Goal: Task Accomplishment & Management: Complete application form

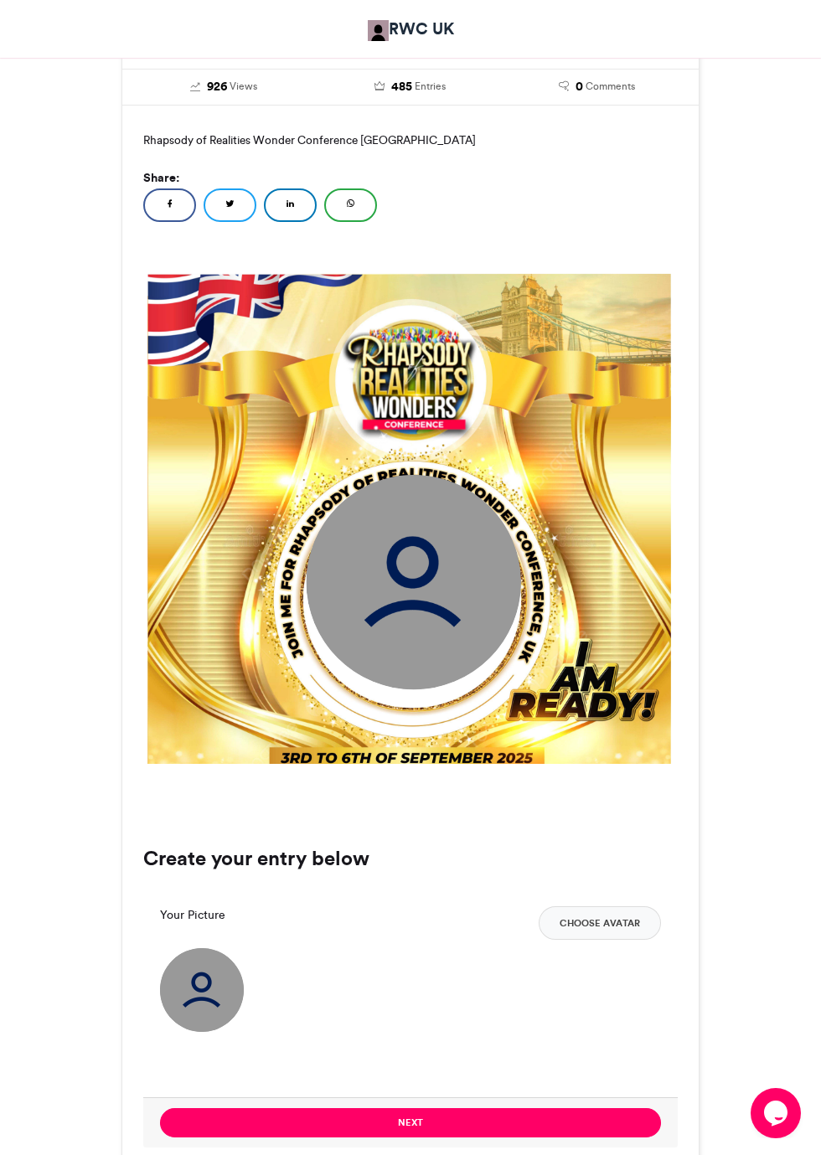
click at [600, 940] on button "Choose Avatar" at bounding box center [600, 924] width 122 height 34
click at [211, 1014] on img at bounding box center [202, 990] width 84 height 84
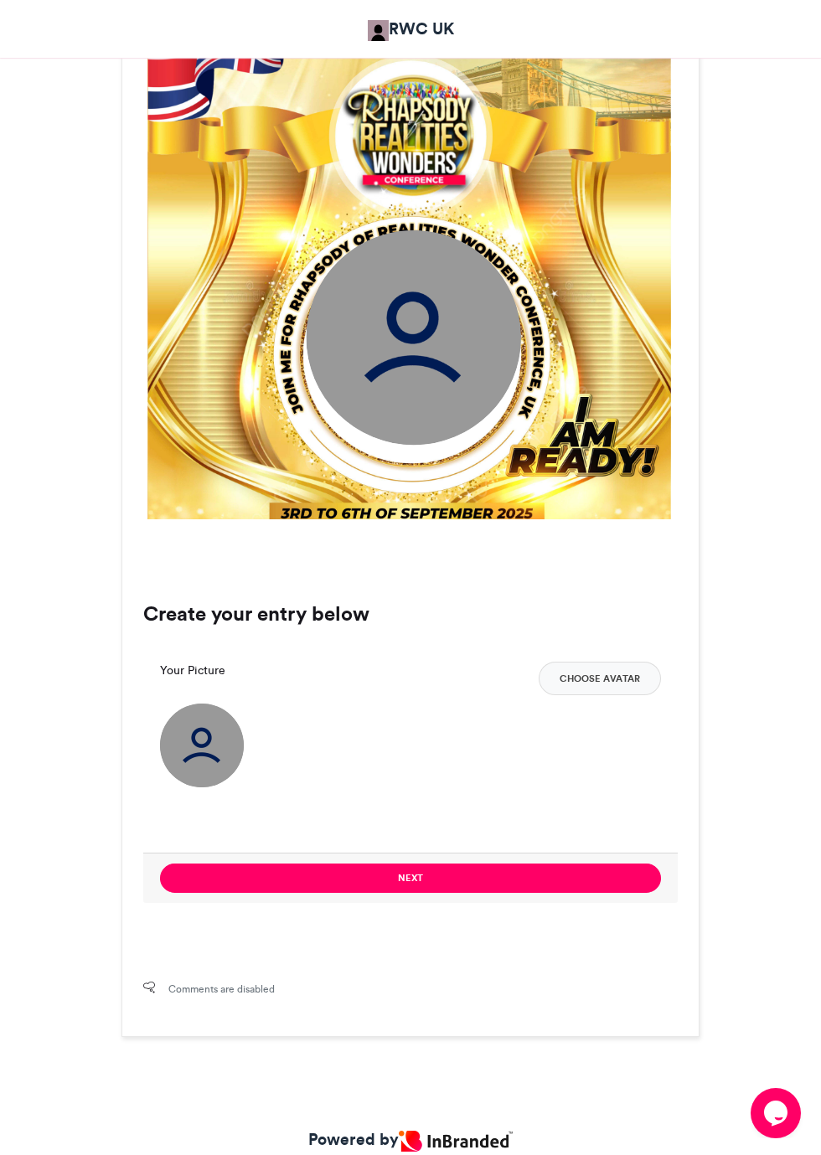
scroll to position [664, 0]
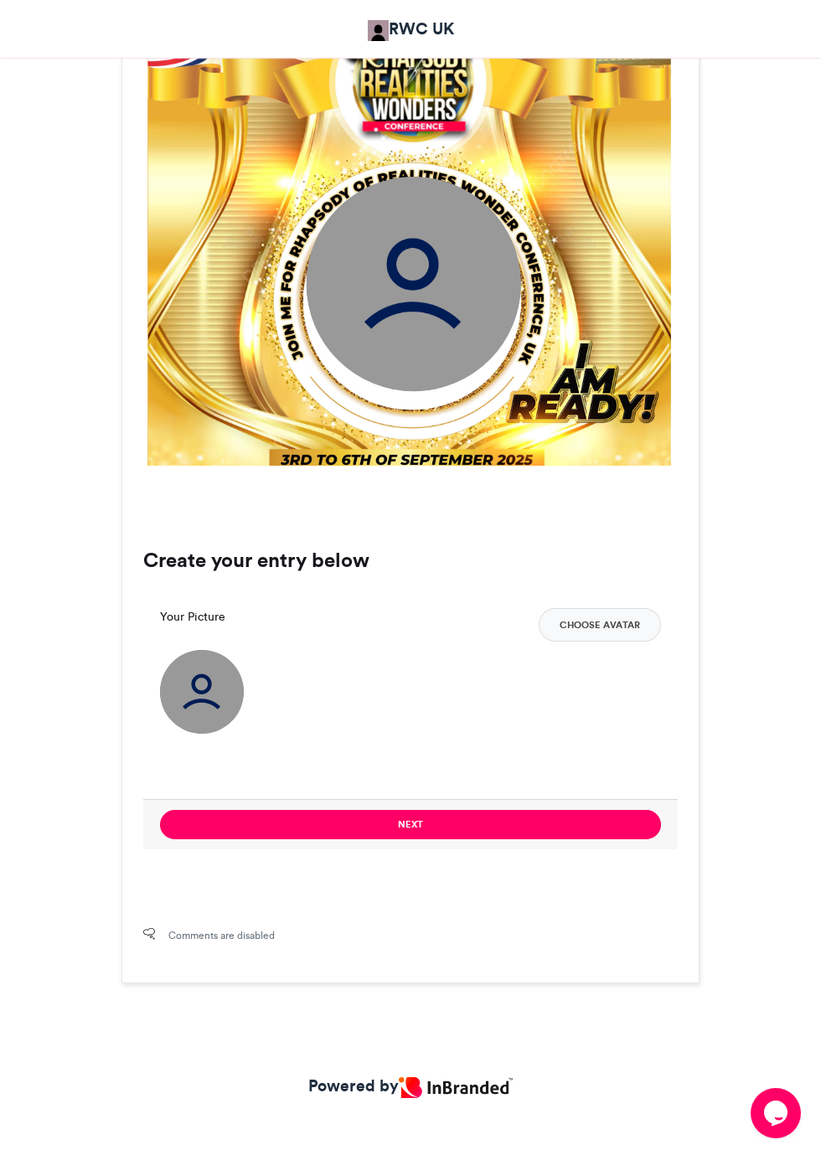
click at [218, 734] on img at bounding box center [202, 692] width 84 height 84
click at [623, 642] on button "Choose Avatar" at bounding box center [600, 625] width 122 height 34
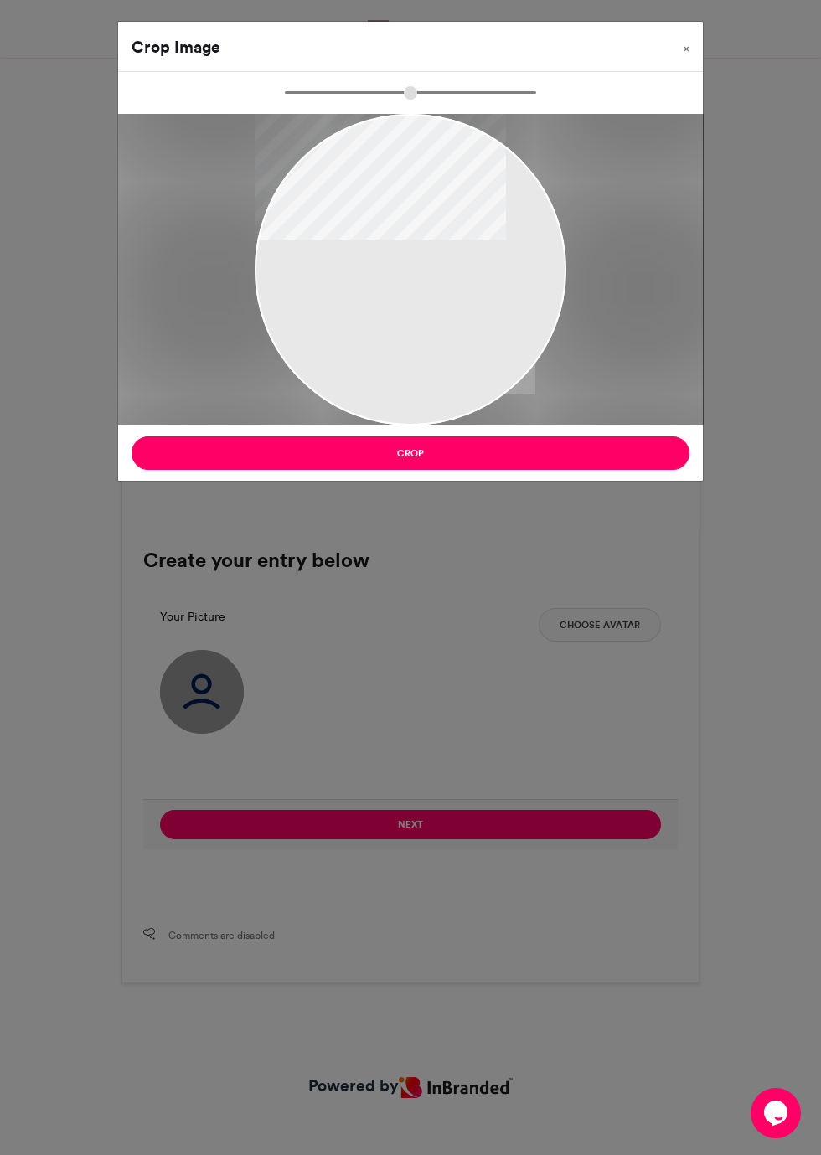
type input "******"
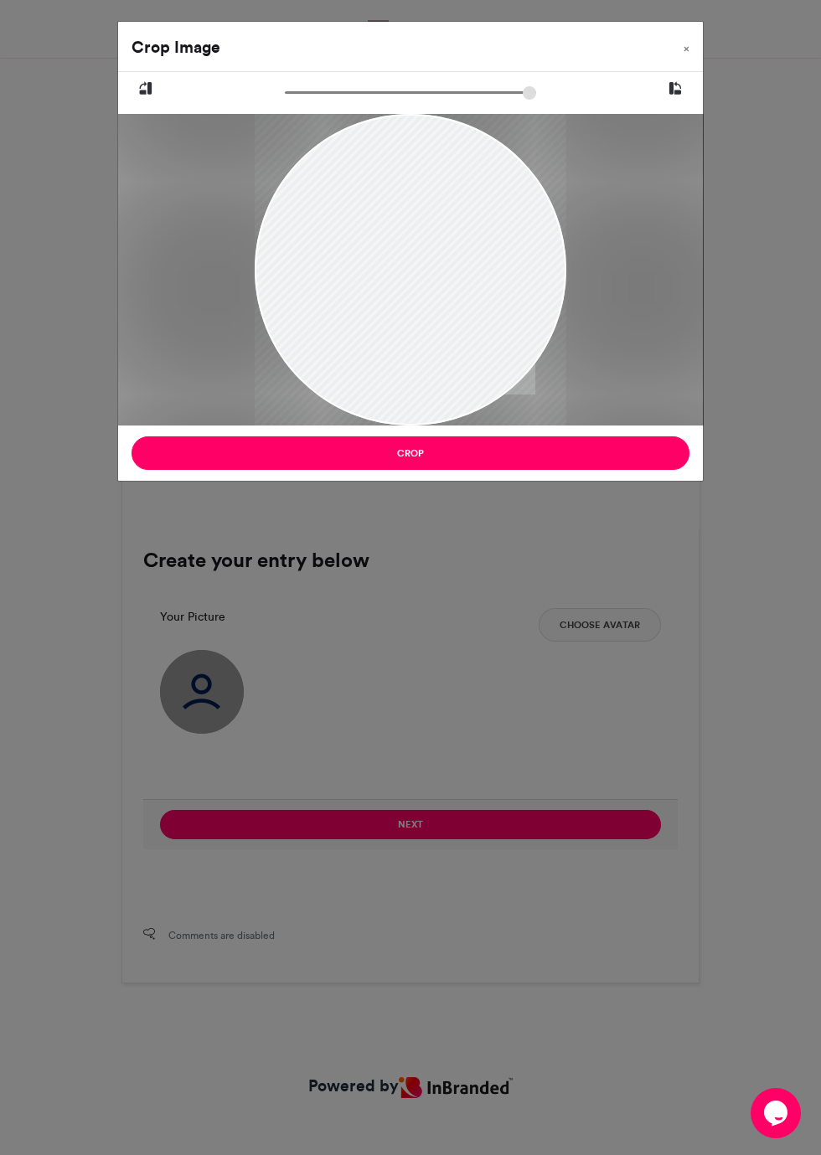
click at [255, 457] on button "Crop" at bounding box center [411, 454] width 558 height 34
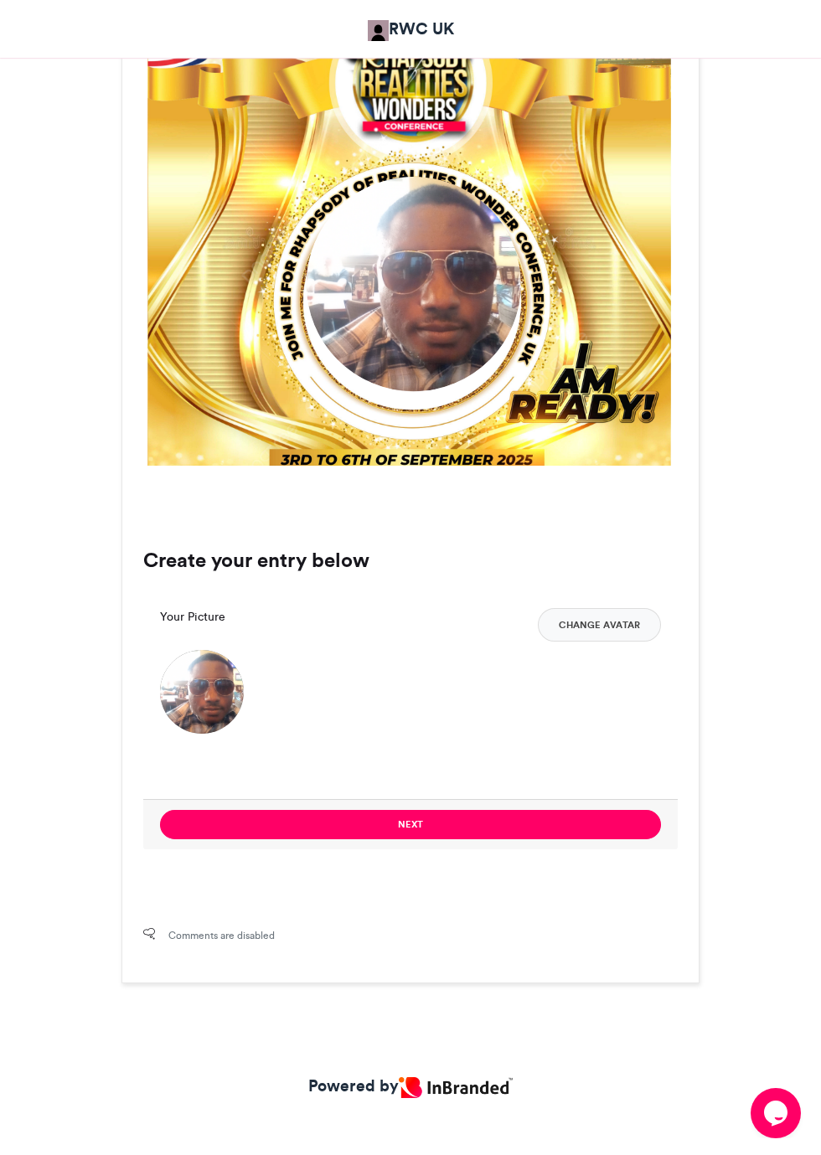
click at [542, 840] on button "Next" at bounding box center [410, 824] width 501 height 29
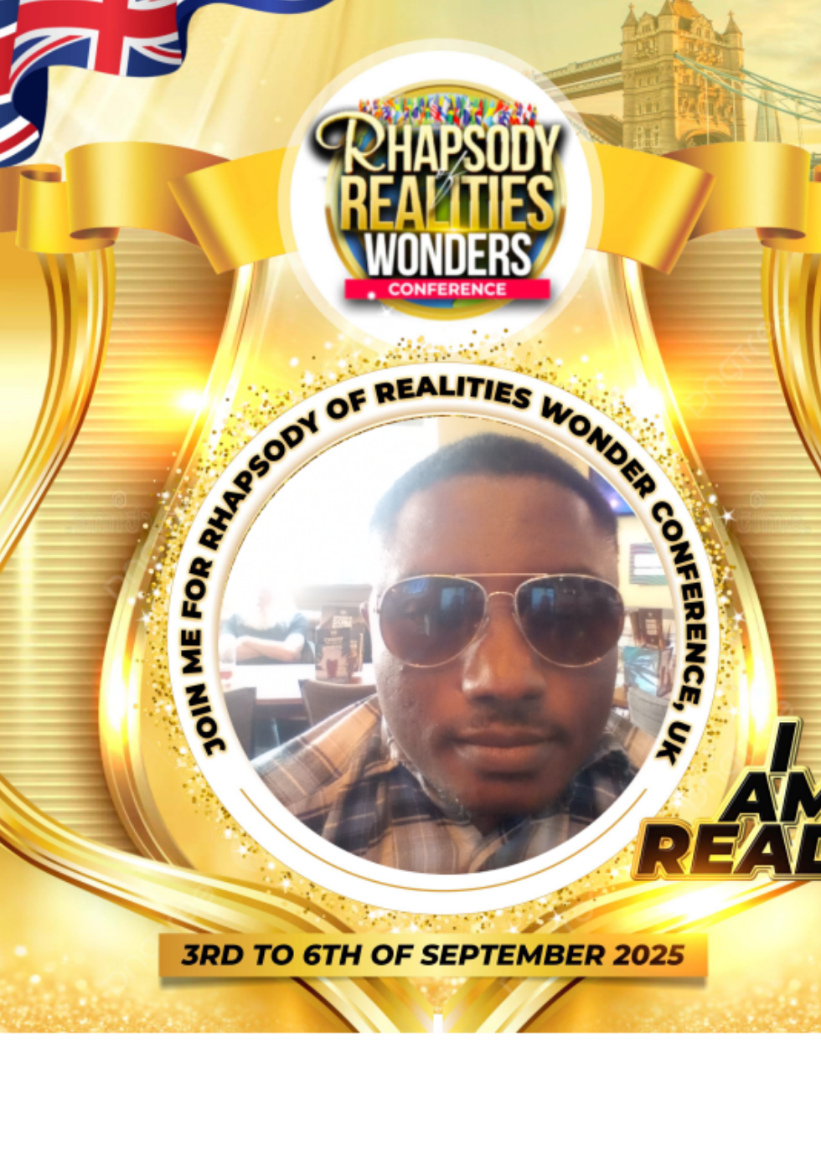
scroll to position [254, 0]
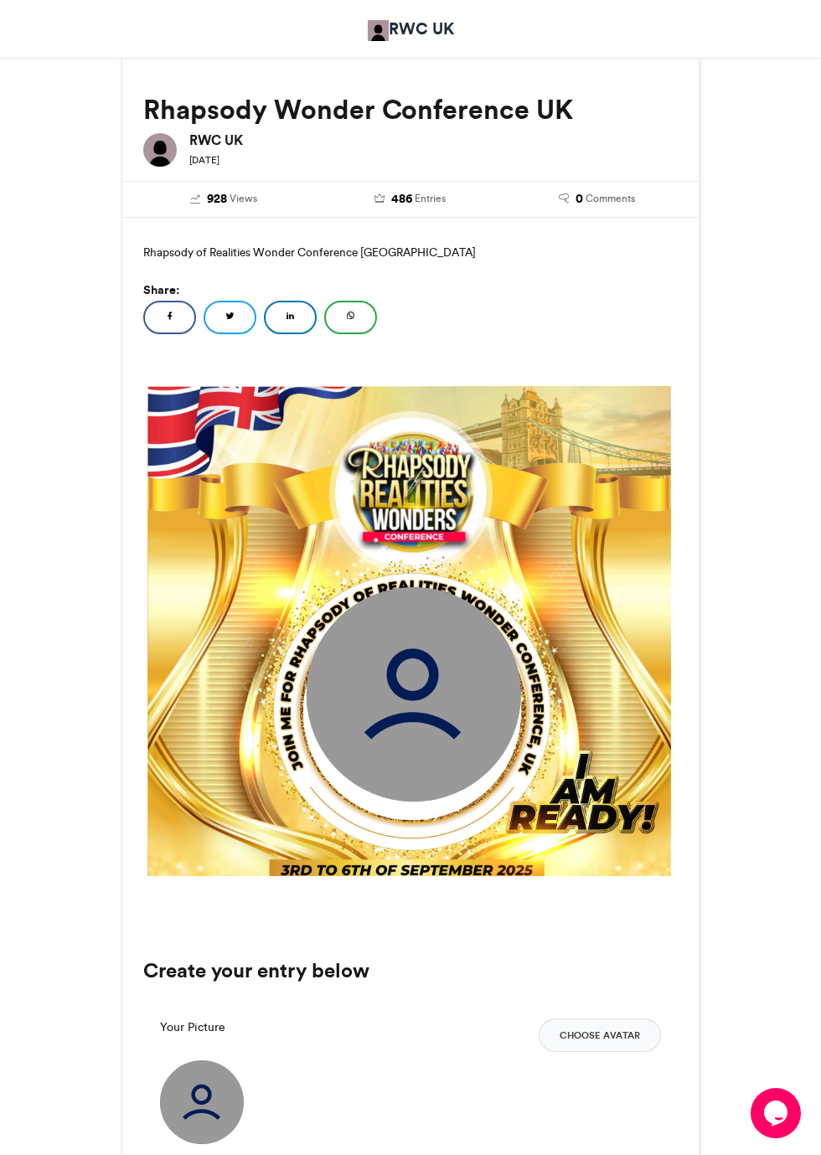
scroll to position [664, 0]
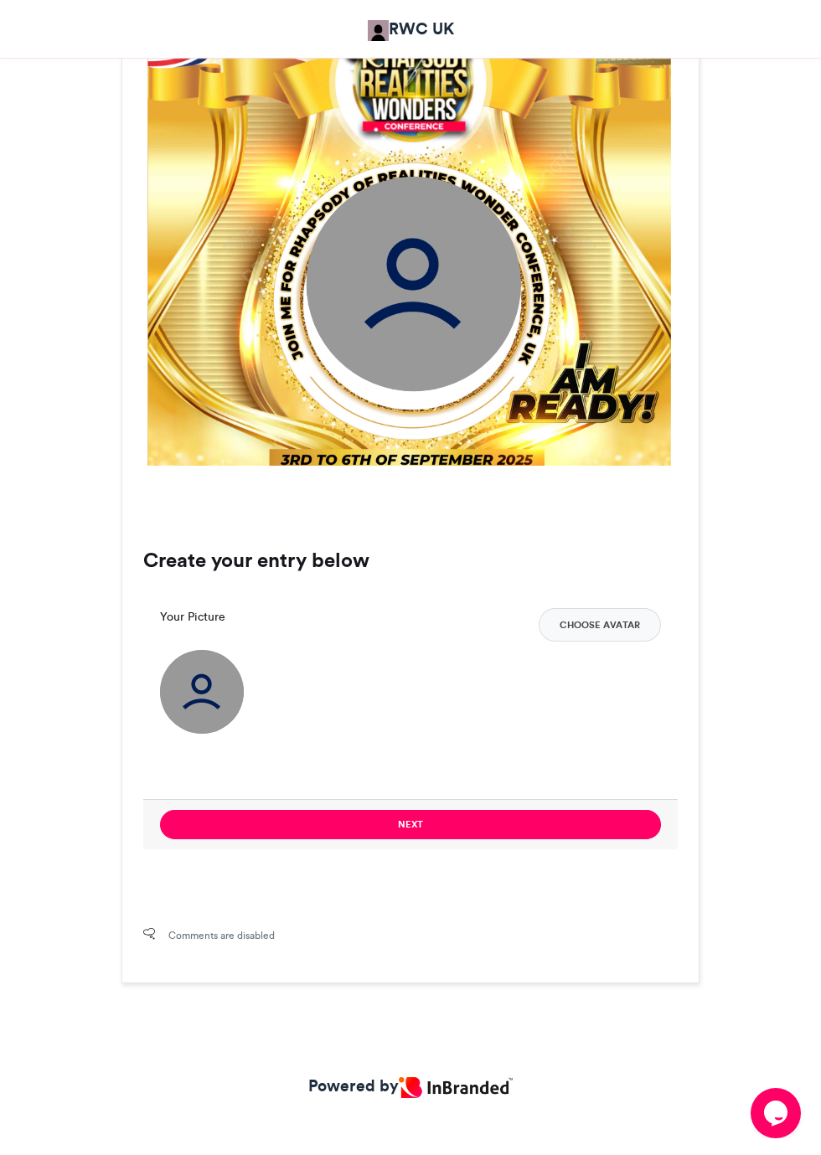
click at [194, 726] on img at bounding box center [202, 692] width 84 height 84
click at [611, 642] on button "Choose Avatar" at bounding box center [600, 625] width 122 height 34
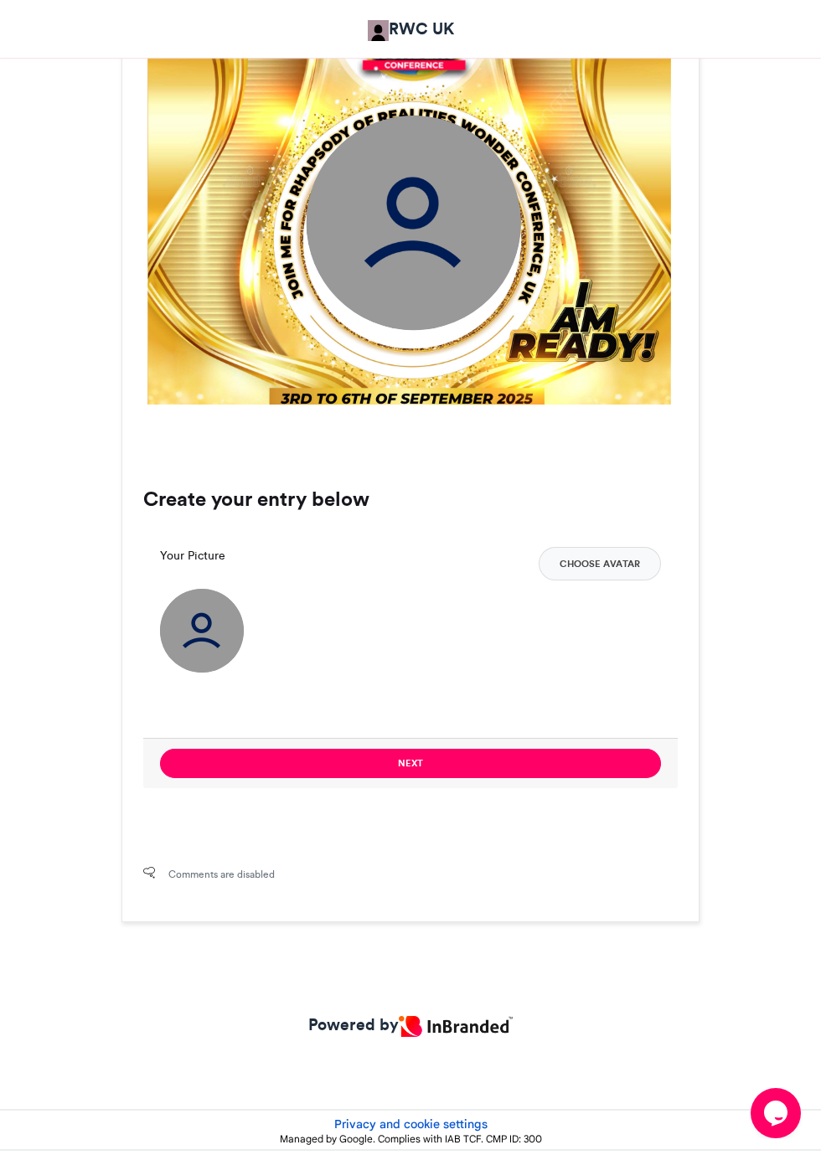
click at [191, 653] on img at bounding box center [202, 631] width 84 height 84
click at [207, 656] on img at bounding box center [202, 631] width 84 height 84
click at [607, 581] on button "Choose Avatar" at bounding box center [600, 564] width 122 height 34
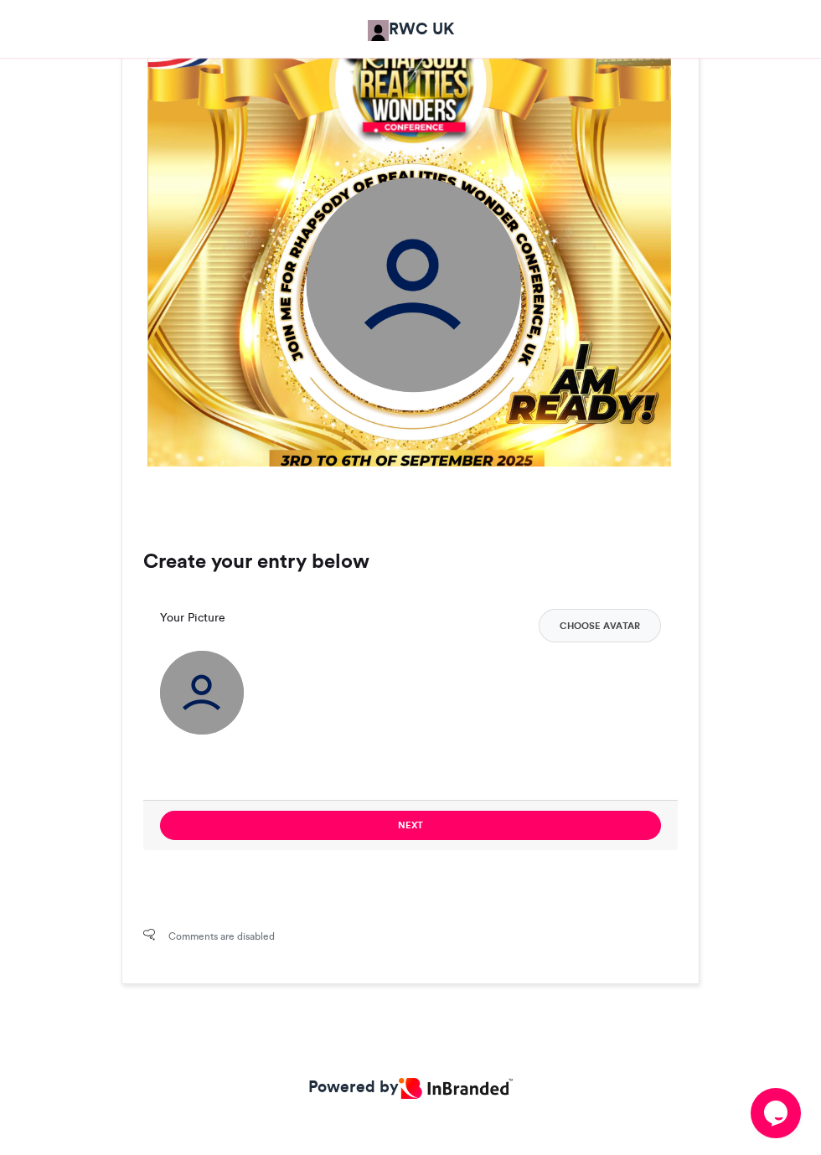
scroll to position [662, 0]
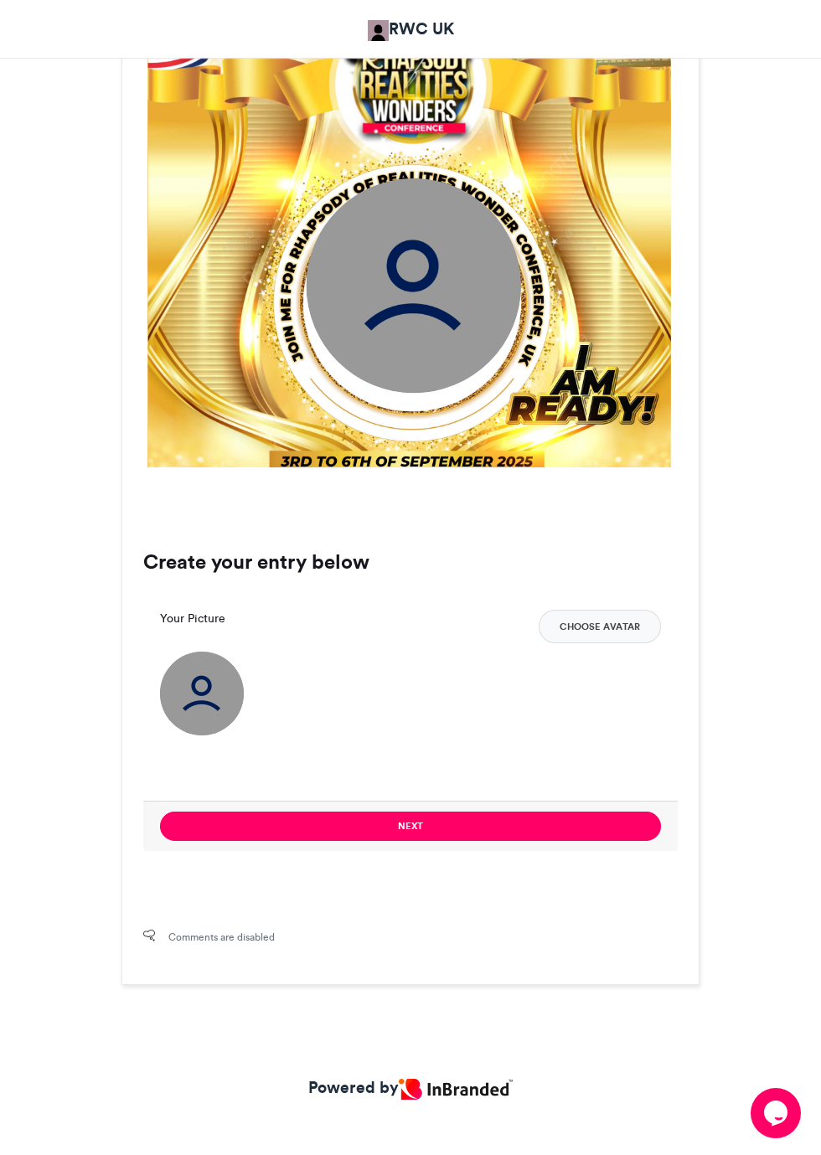
click at [602, 643] on button "Choose Avatar" at bounding box center [600, 627] width 122 height 34
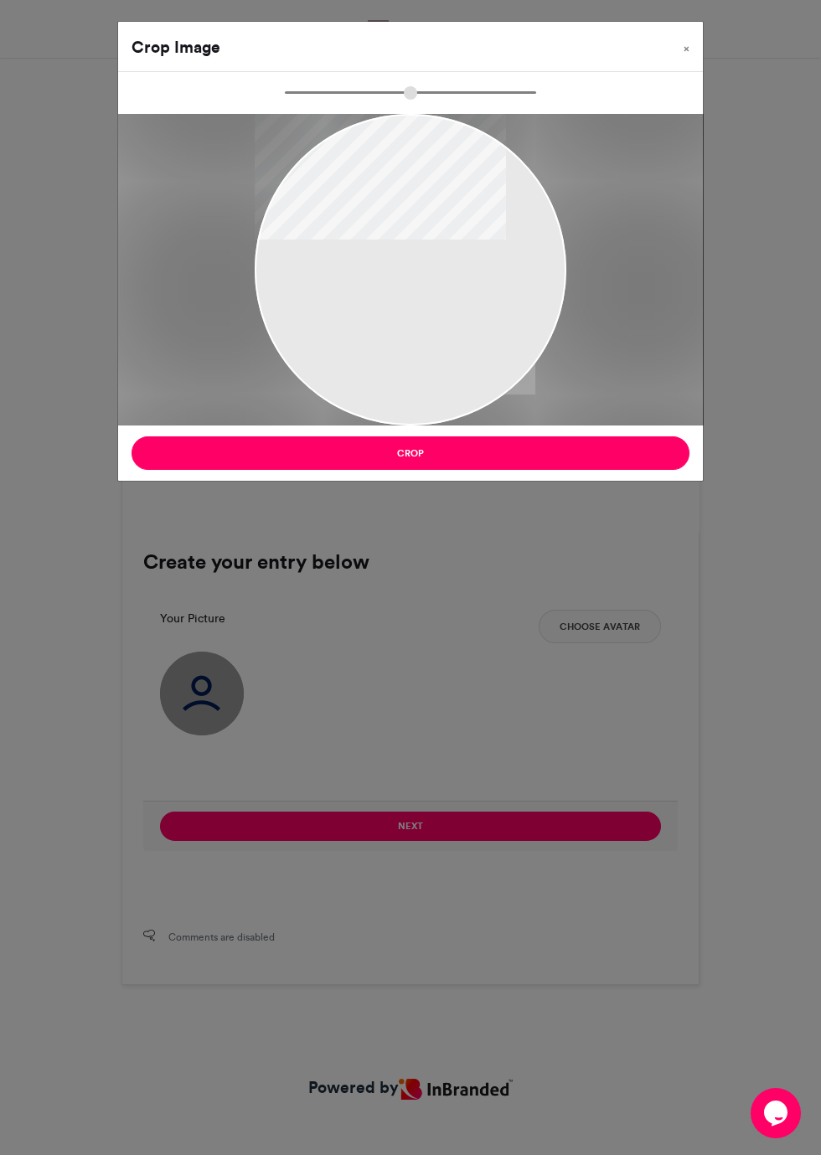
type input "******"
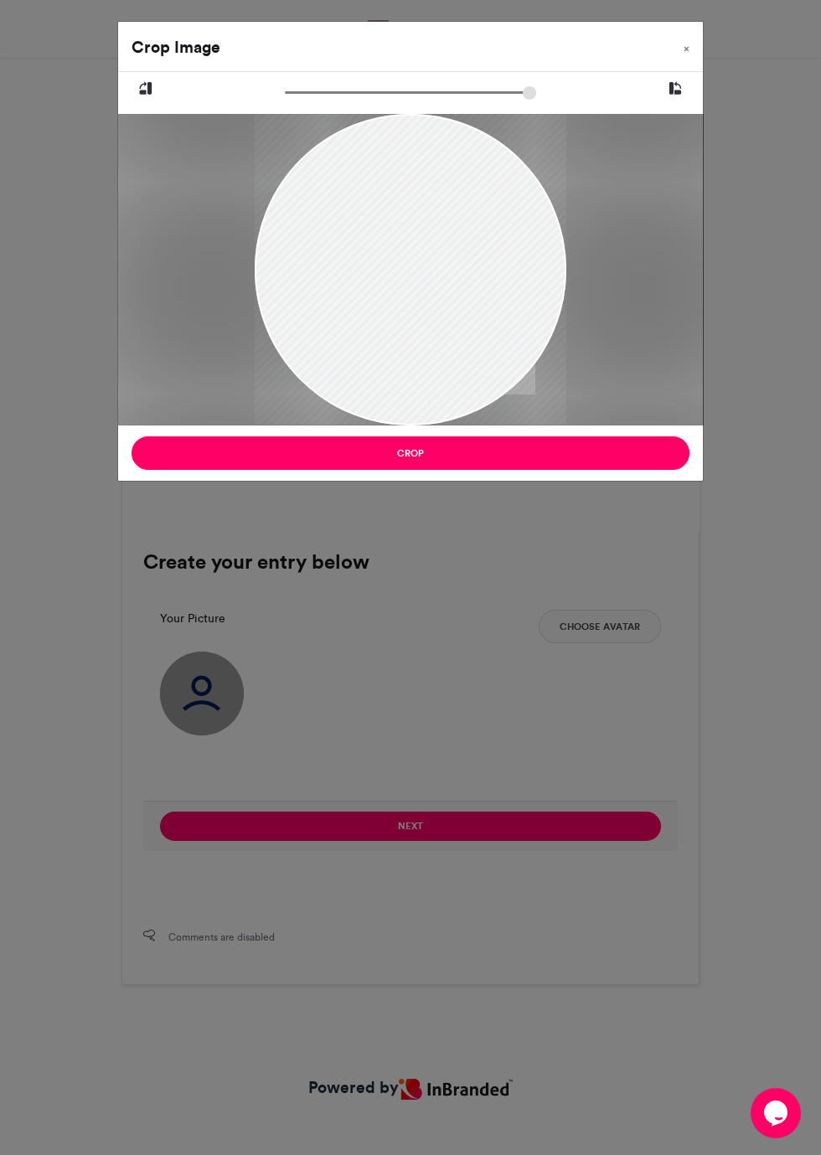
click at [519, 449] on button "Crop" at bounding box center [411, 454] width 558 height 34
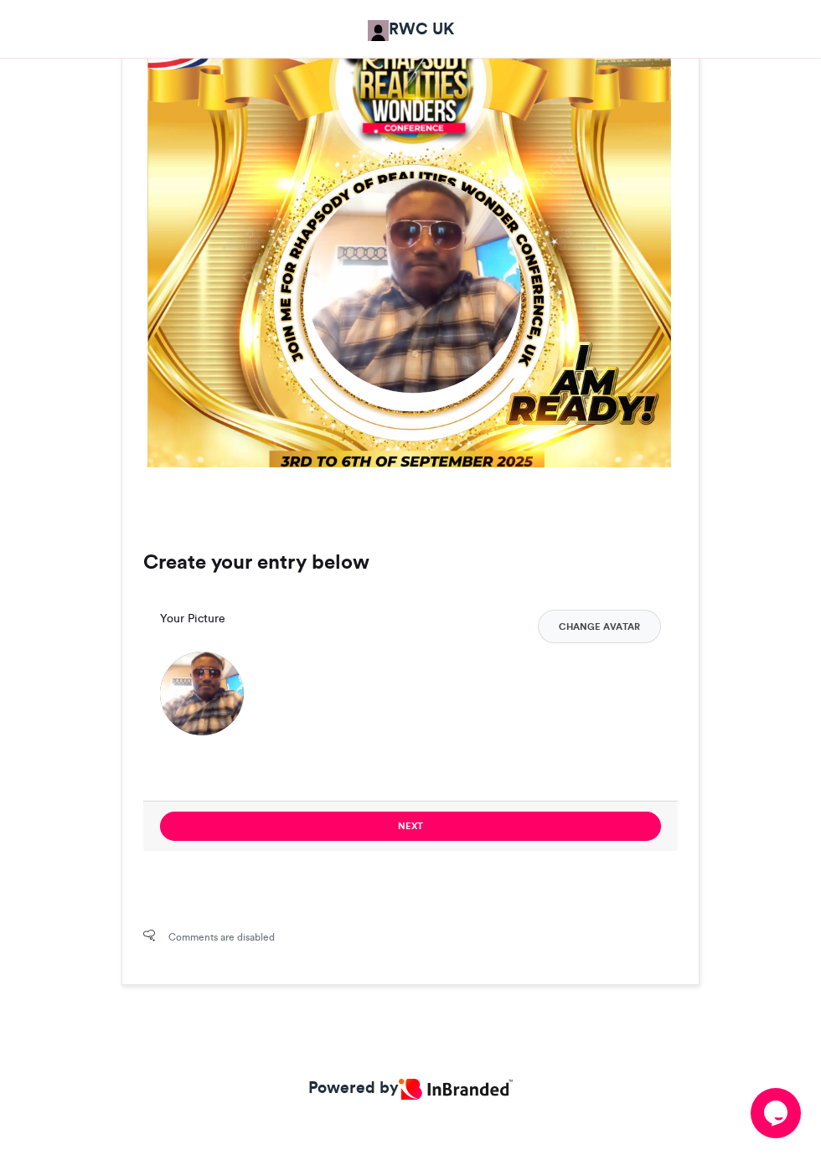
click at [505, 841] on button "Next" at bounding box center [410, 826] width 501 height 29
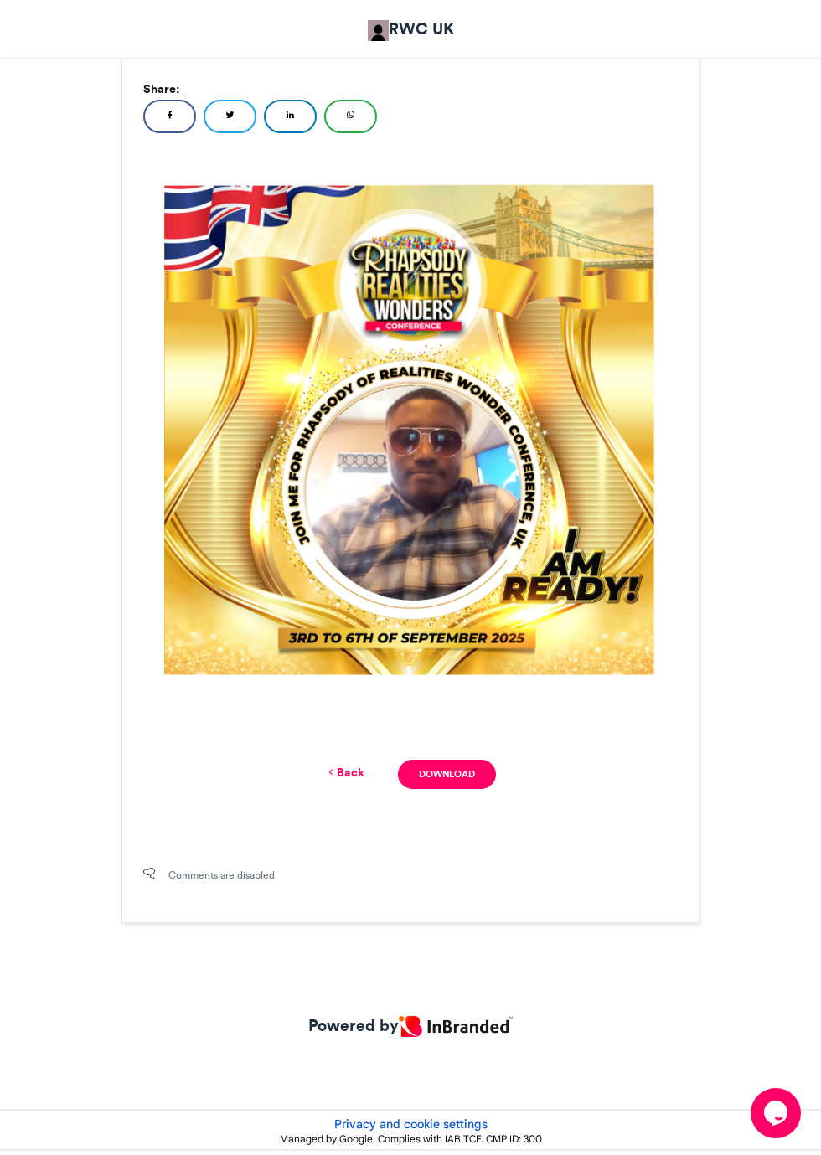
scroll to position [424, 0]
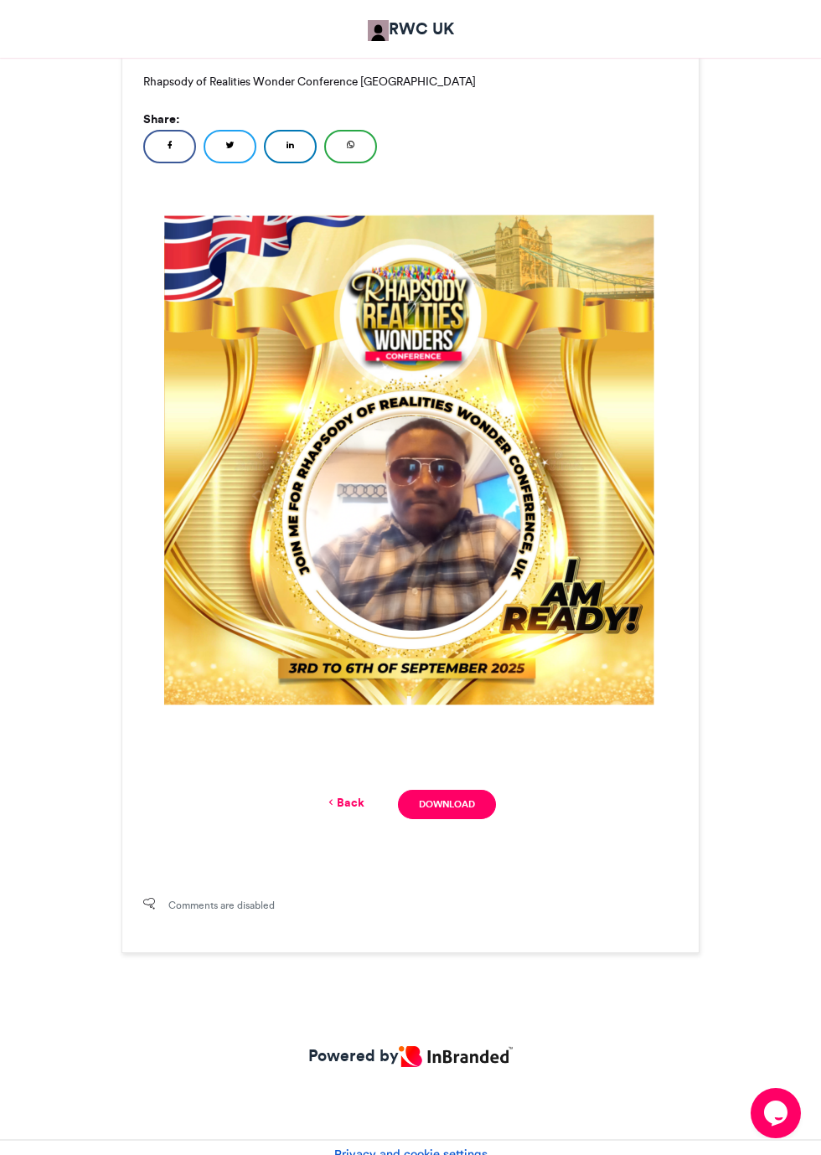
click at [470, 819] on link "Download" at bounding box center [447, 804] width 98 height 29
